Goal: Transaction & Acquisition: Purchase product/service

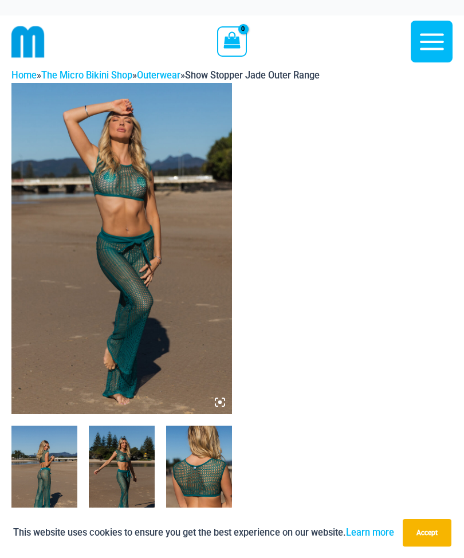
click at [83, 364] on img at bounding box center [121, 248] width 221 height 331
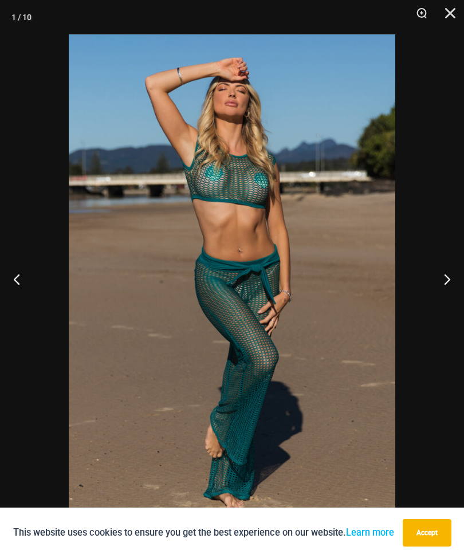
click at [445, 274] on button "Next" at bounding box center [442, 278] width 43 height 57
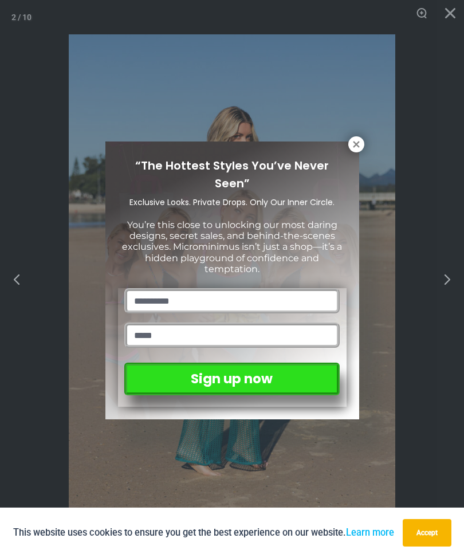
click at [358, 143] on icon at bounding box center [356, 144] width 6 height 6
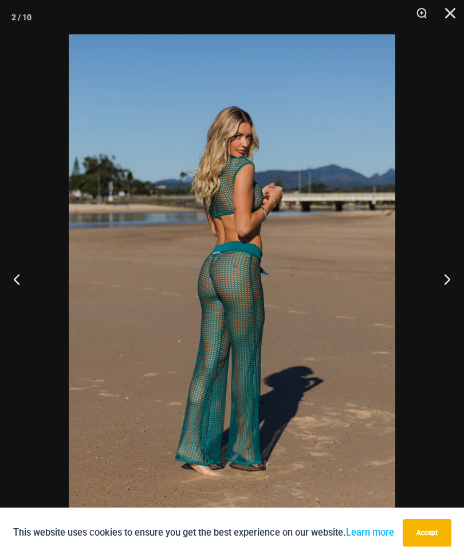
click at [445, 278] on button "Next" at bounding box center [442, 278] width 43 height 57
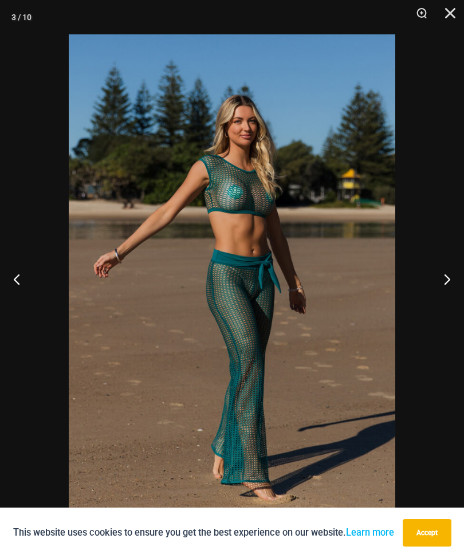
click at [441, 281] on button "Next" at bounding box center [442, 278] width 43 height 57
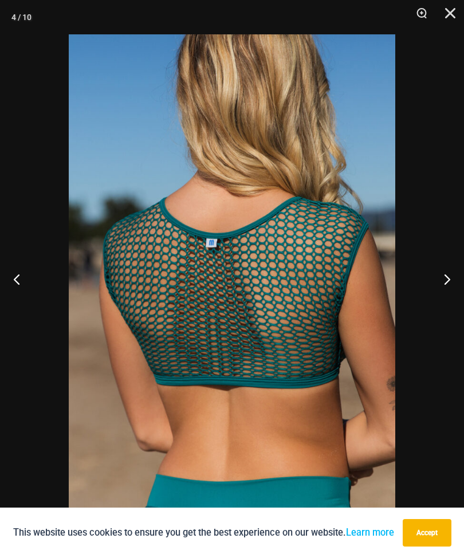
click at [443, 285] on button "Next" at bounding box center [442, 278] width 43 height 57
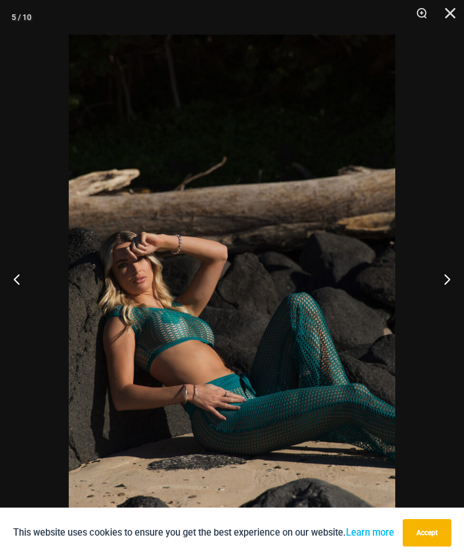
click at [442, 280] on button "Next" at bounding box center [442, 278] width 43 height 57
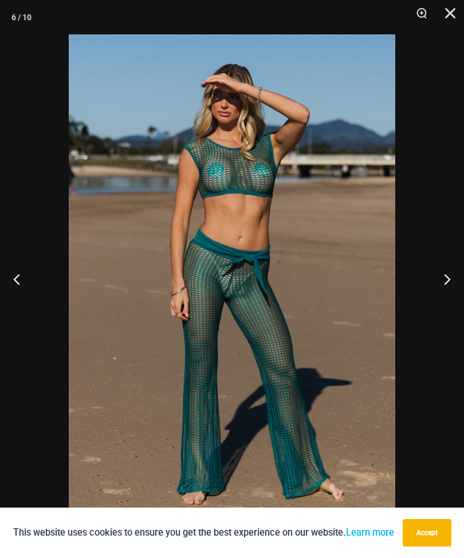
click at [443, 278] on button "Next" at bounding box center [442, 278] width 43 height 57
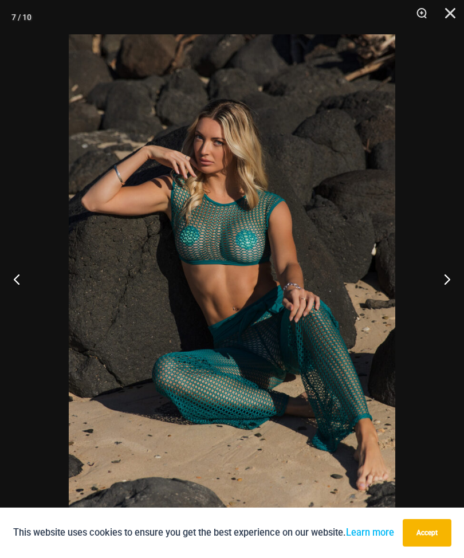
click at [443, 287] on button "Next" at bounding box center [442, 278] width 43 height 57
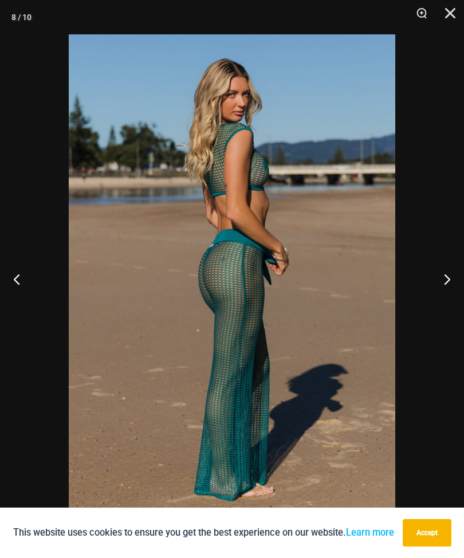
click at [448, 280] on button "Next" at bounding box center [442, 278] width 43 height 57
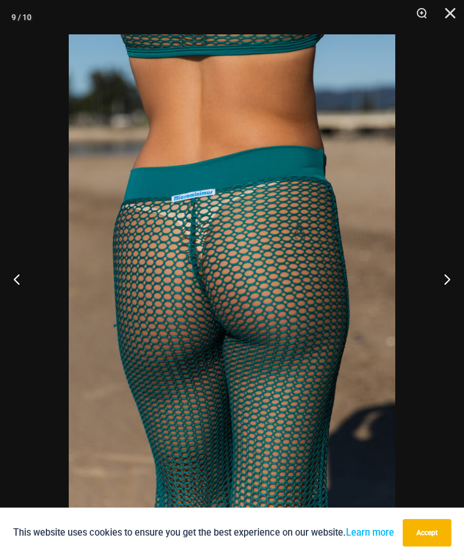
click at [449, 280] on button "Next" at bounding box center [442, 278] width 43 height 57
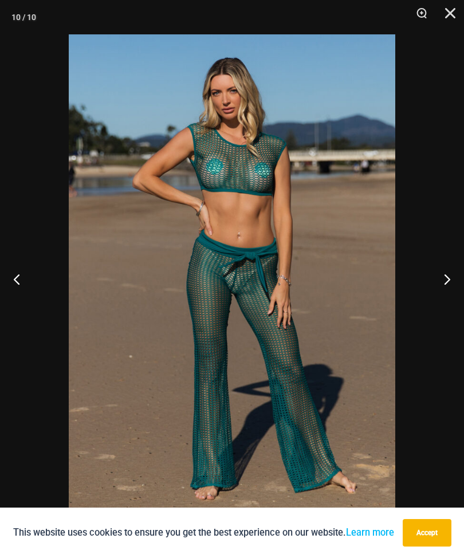
click at [456, 277] on button "Next" at bounding box center [442, 278] width 43 height 57
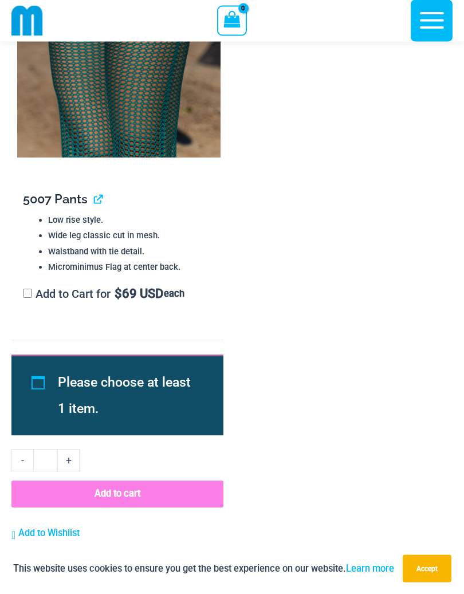
scroll to position [1999, 0]
